Goal: Task Accomplishment & Management: Manage account settings

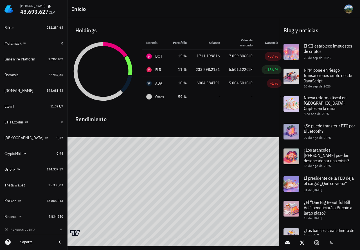
scroll to position [409, 0]
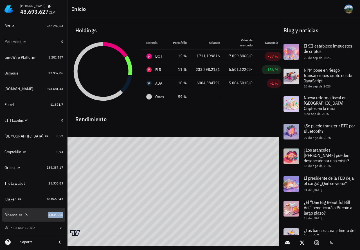
click at [51, 217] on span "4.834.950" at bounding box center [55, 215] width 15 height 4
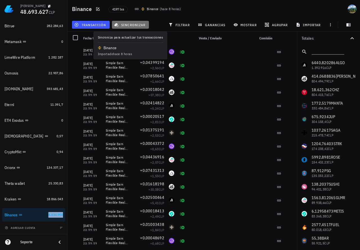
click at [133, 26] on span "sincronizar" at bounding box center [130, 25] width 30 height 5
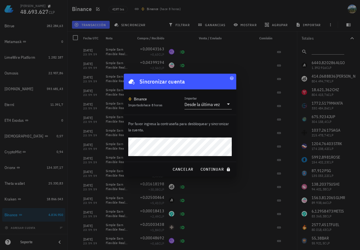
click at [198, 164] on button "continuar" at bounding box center [216, 169] width 36 height 10
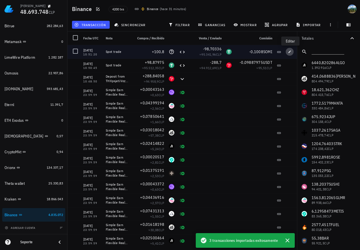
click at [290, 52] on icon "button" at bounding box center [290, 51] width 3 height 3
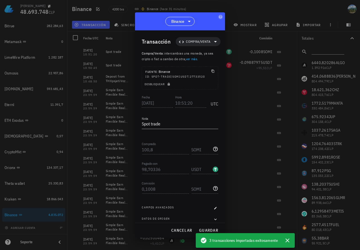
drag, startPoint x: 290, startPoint y: 242, endPoint x: 273, endPoint y: 239, distance: 17.1
click at [289, 242] on icon "button" at bounding box center [287, 240] width 7 height 7
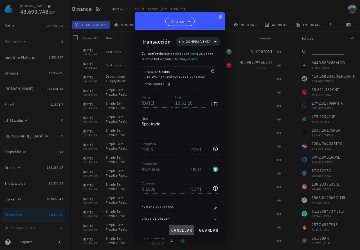
click at [182, 229] on span "cancelar" at bounding box center [181, 230] width 21 height 5
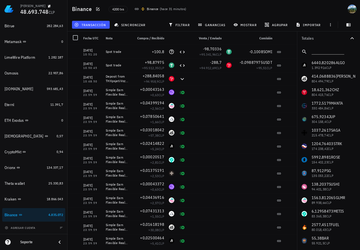
click at [129, 37] on div "Nota" at bounding box center [117, 39] width 27 height 14
click at [103, 28] on button "transacción" at bounding box center [91, 25] width 38 height 8
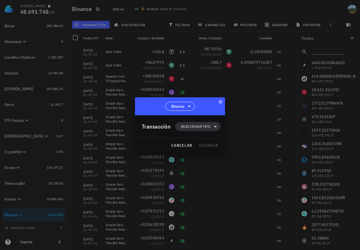
click at [202, 129] on span "Seleccionar tipo" at bounding box center [196, 127] width 30 height 6
click at [203, 140] on div "Compra/Venta" at bounding box center [201, 140] width 22 height 5
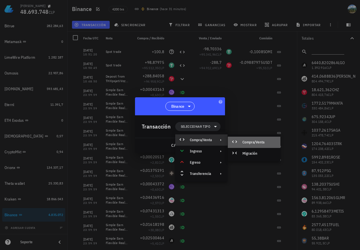
click at [247, 143] on div "Compra/Venta" at bounding box center [260, 142] width 34 height 5
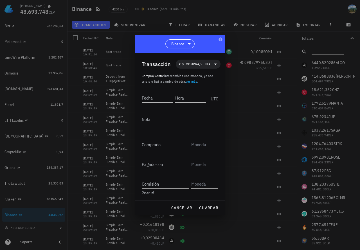
click at [199, 146] on input "text" at bounding box center [204, 144] width 26 height 9
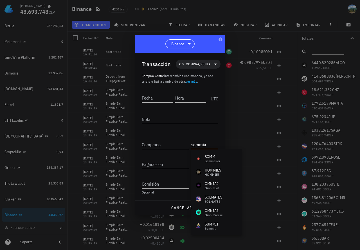
click at [195, 143] on input "sommia" at bounding box center [204, 144] width 26 height 9
paste input "Somn"
type input "Somi"
click at [175, 207] on span "cancelar" at bounding box center [181, 208] width 21 height 5
